Goal: Navigation & Orientation: Find specific page/section

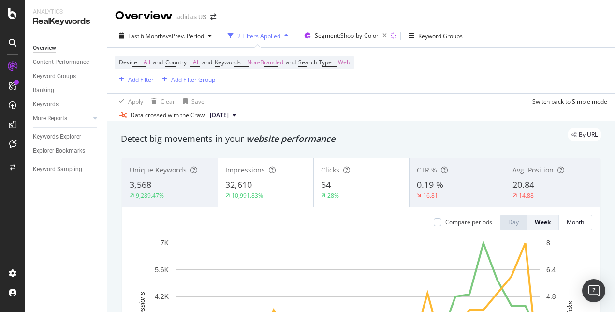
scroll to position [489, 0]
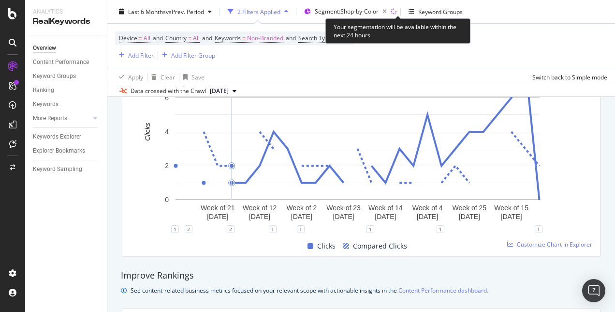
click at [398, 14] on icon at bounding box center [394, 12] width 8 height 8
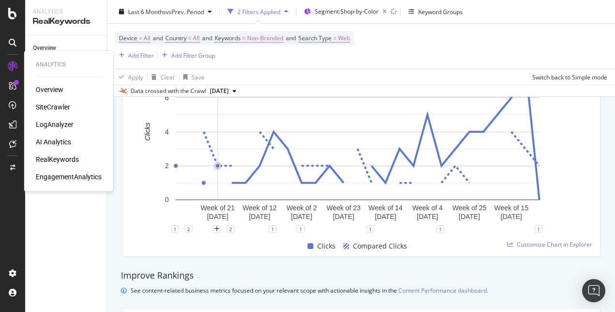
click at [52, 105] on div "SiteCrawler" at bounding box center [53, 107] width 34 height 10
